Goal: Download file/media

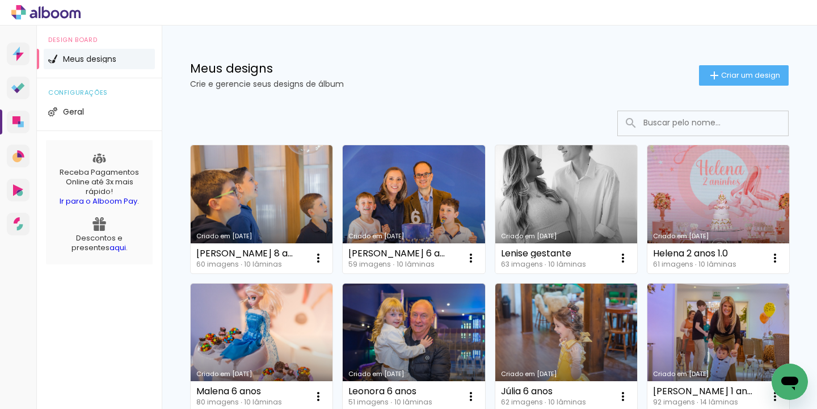
click at [547, 201] on link "Criado em [DATE]" at bounding box center [566, 209] width 142 height 128
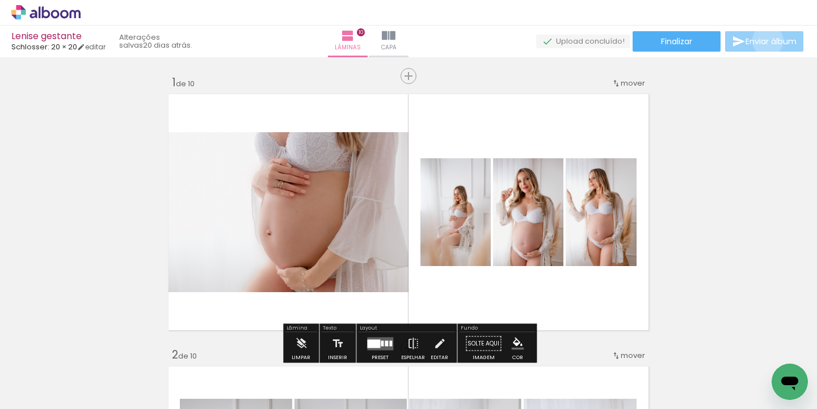
click at [765, 41] on span "Enviar álbum" at bounding box center [770, 41] width 51 height 8
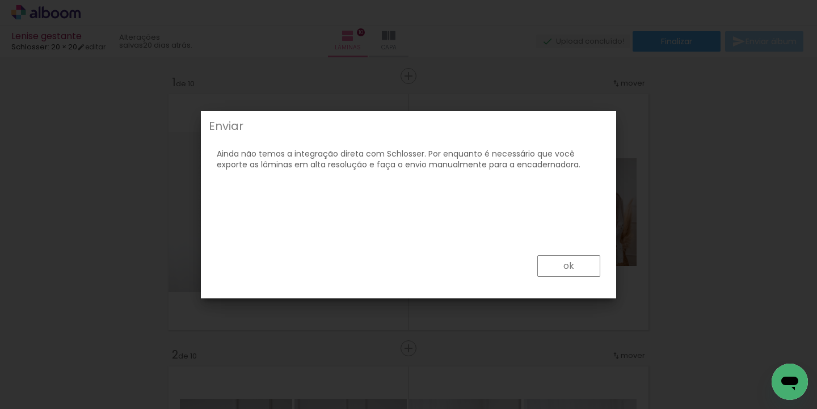
click at [0, 0] on slot "ok" at bounding box center [0, 0] width 0 height 0
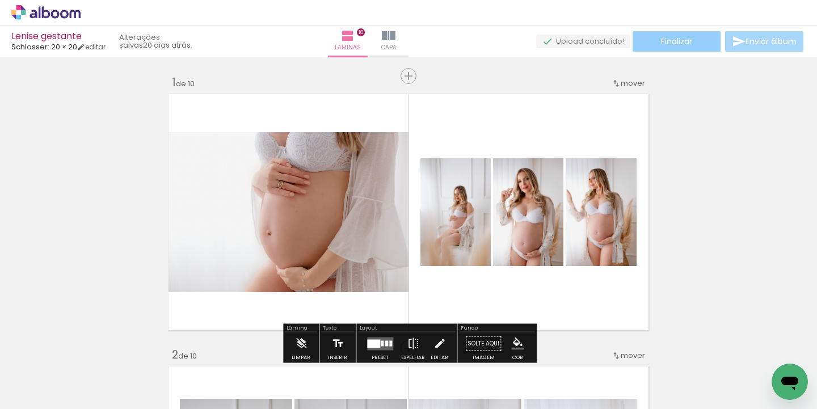
click at [690, 38] on paper-button "Finalizar" at bounding box center [677, 41] width 88 height 20
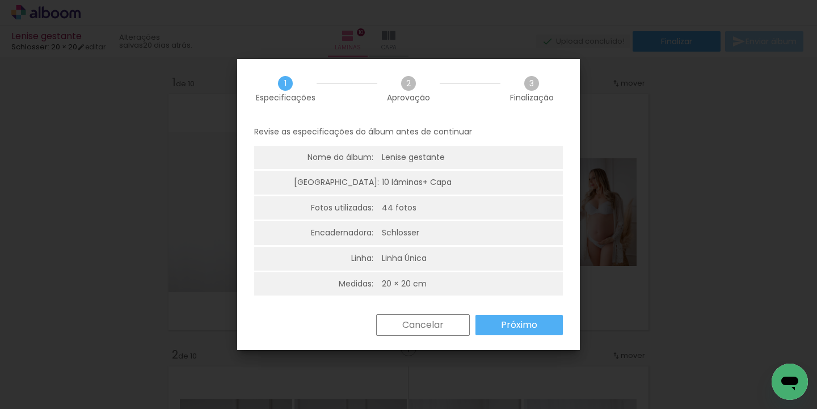
click at [0, 0] on slot "Próximo" at bounding box center [0, 0] width 0 height 0
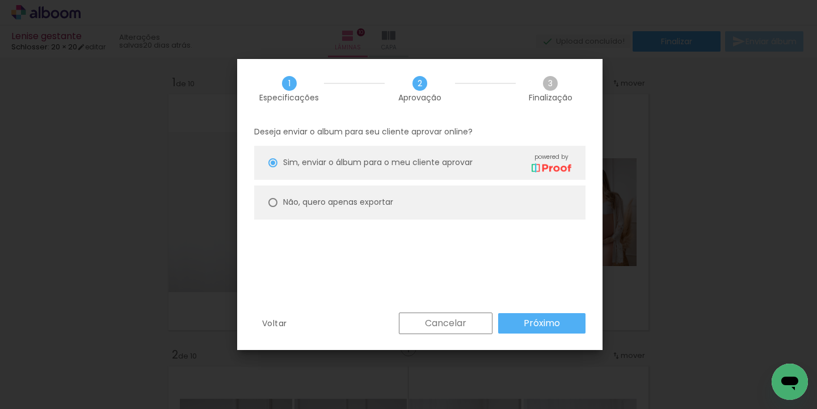
click at [0, 0] on slot "Não, quero apenas exportar" at bounding box center [0, 0] width 0 height 0
type paper-radio-button "on"
click at [0, 0] on slot "Próximo" at bounding box center [0, 0] width 0 height 0
type input "Alta, 300 DPI"
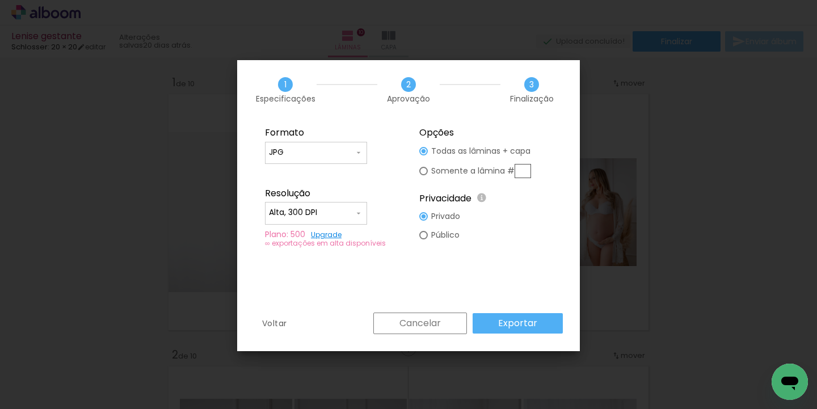
click at [0, 0] on slot "Exportar" at bounding box center [0, 0] width 0 height 0
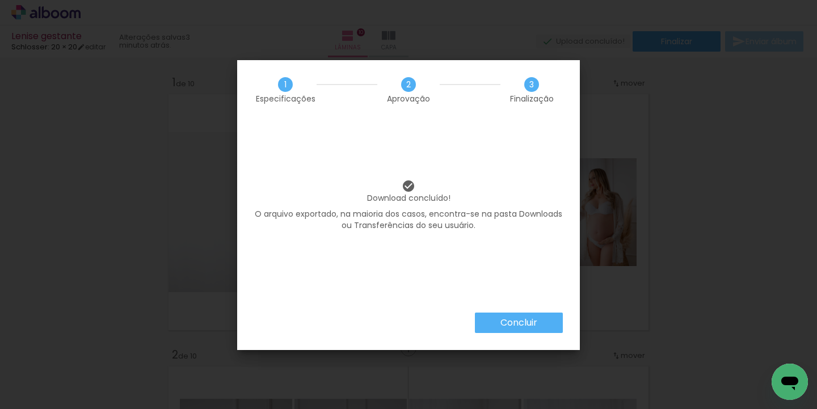
click at [0, 0] on slot "Concluir" at bounding box center [0, 0] width 0 height 0
